Goal: Task Accomplishment & Management: Manage account settings

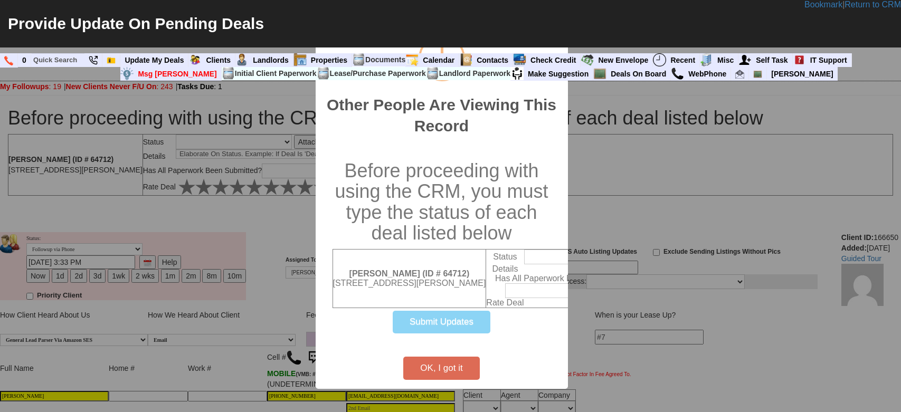
select select
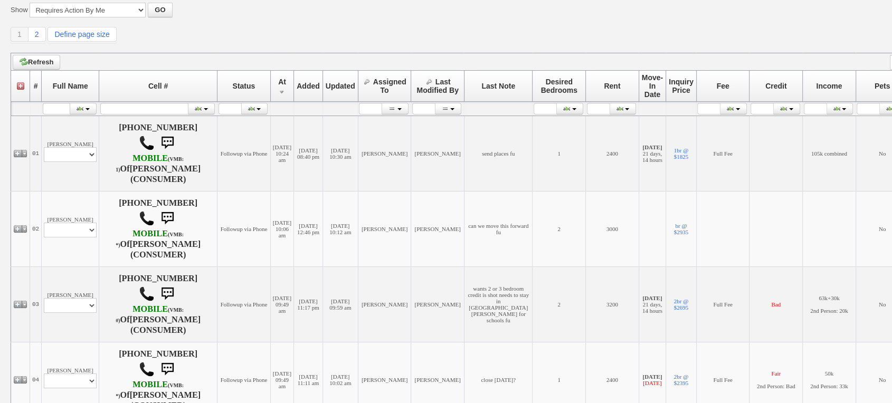
scroll to position [135, 0]
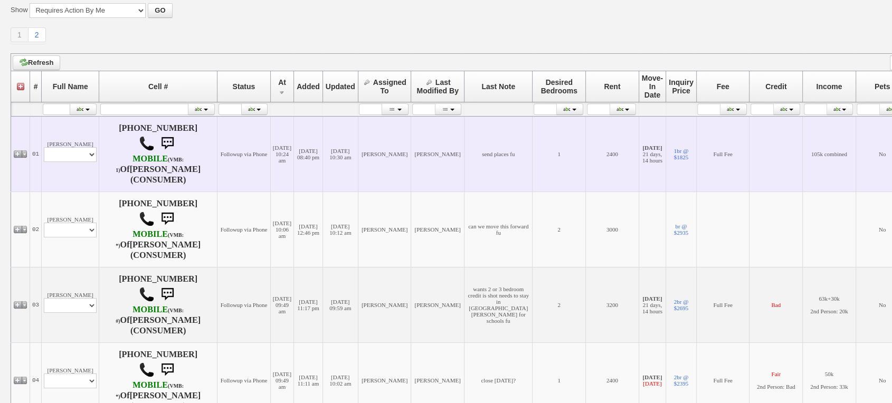
click at [80, 166] on td "Susan Braswell Profile Edit Print Email Externally (Will Not Be Tracked In CRM)…" at bounding box center [71, 154] width 58 height 76
click at [79, 154] on select "Profile Edit Print Email Externally (Will Not Be Tracked In CRM) Closed Deals" at bounding box center [70, 154] width 53 height 15
select select "ChangeURL,/crm/custom/edit_client_form.php?redirect=%2Fcrm%2Fclients.php&id=105…"
click at [44, 147] on select "Profile Edit Print Email Externally (Will Not Be Tracked In CRM) Closed Deals" at bounding box center [70, 154] width 53 height 15
select select
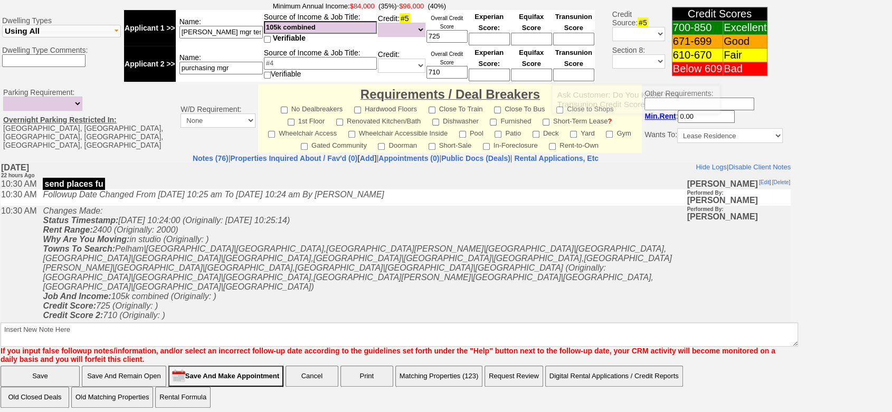
scroll to position [5, 0]
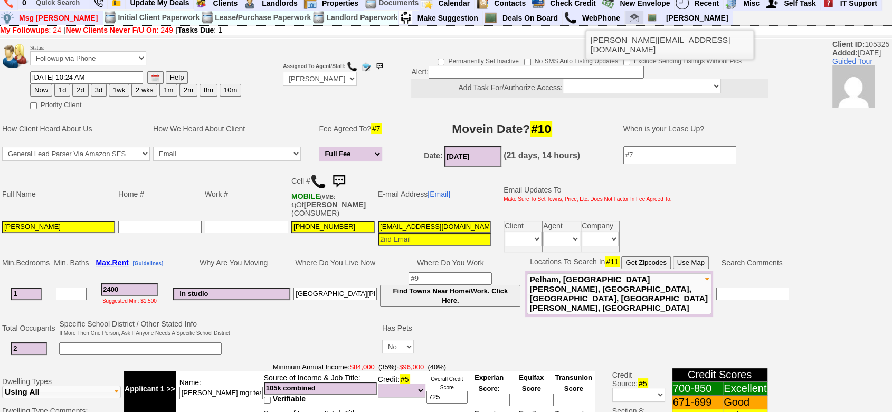
click at [630, 21] on img at bounding box center [634, 17] width 9 height 9
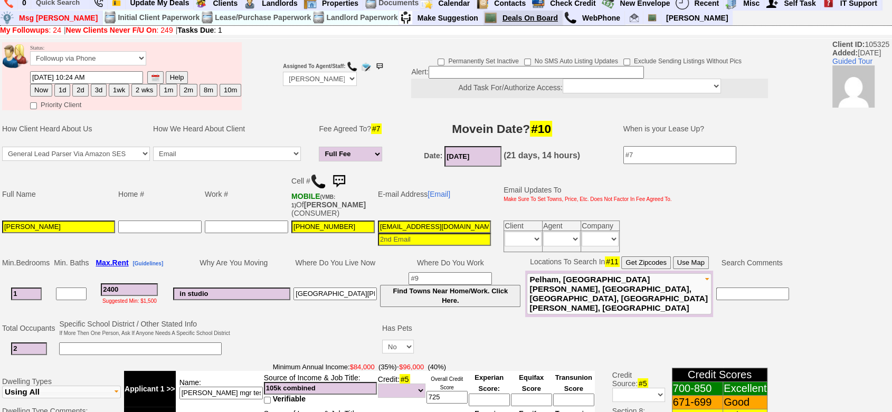
click at [498, 17] on link "Deals On Board" at bounding box center [530, 18] width 64 height 14
click at [498, 20] on link "Deals On Board" at bounding box center [530, 18] width 64 height 14
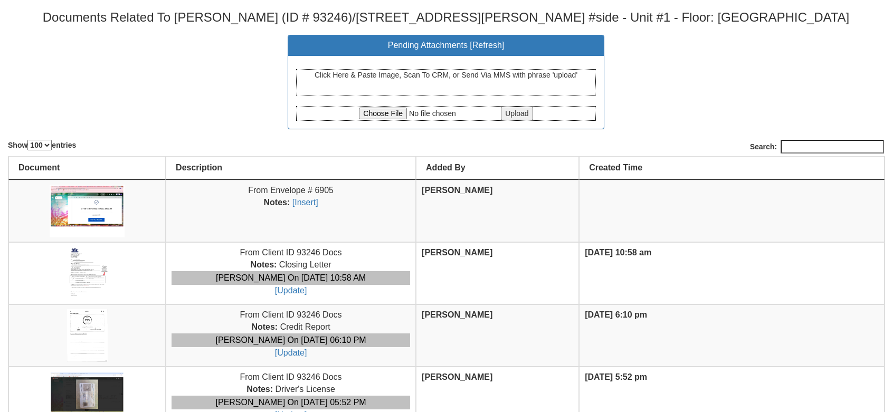
select select "100"
click at [78, 269] on img at bounding box center [87, 273] width 41 height 53
